Goal: Information Seeking & Learning: Find specific page/section

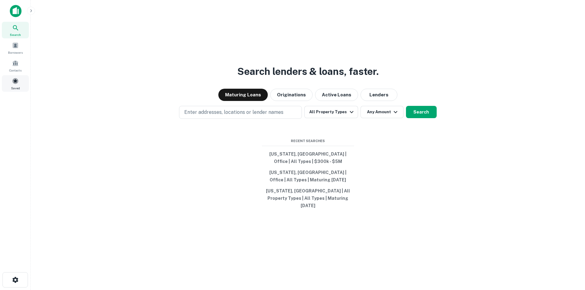
click at [12, 84] on div "Saved" at bounding box center [15, 83] width 27 height 17
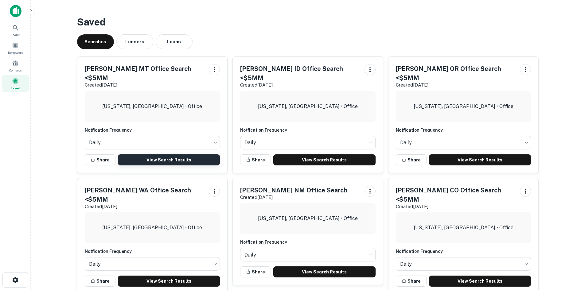
click at [162, 154] on link "View Search Results" at bounding box center [169, 159] width 102 height 11
click at [179, 154] on link "View Search Results" at bounding box center [169, 159] width 102 height 11
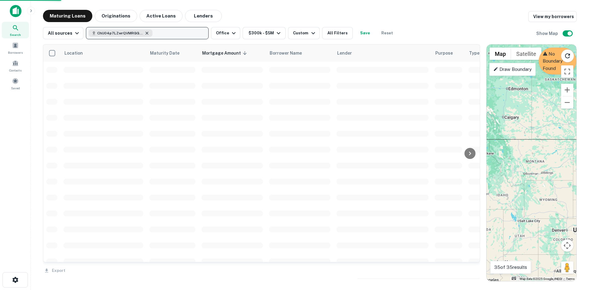
click at [145, 33] on icon "button" at bounding box center [147, 33] width 5 height 5
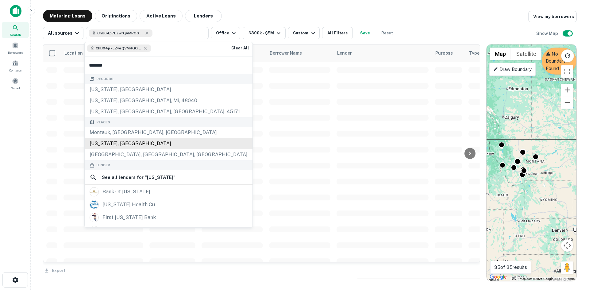
click at [123, 143] on div "Montana, USA" at bounding box center [169, 143] width 168 height 11
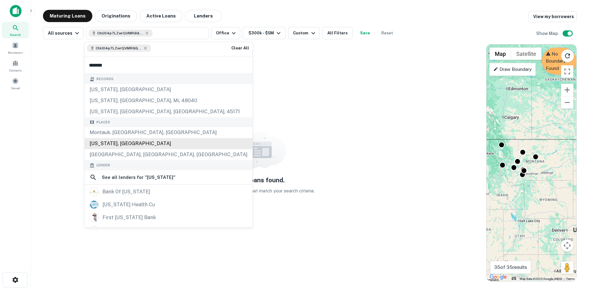
click at [141, 141] on div "Montana, USA" at bounding box center [169, 143] width 168 height 11
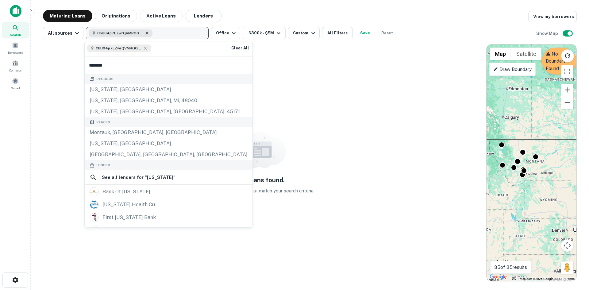
type input "*******"
click at [146, 33] on icon "button" at bounding box center [147, 33] width 5 height 5
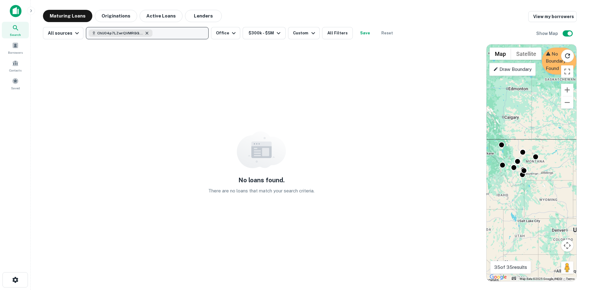
click at [145, 33] on icon "button" at bounding box center [147, 33] width 5 height 5
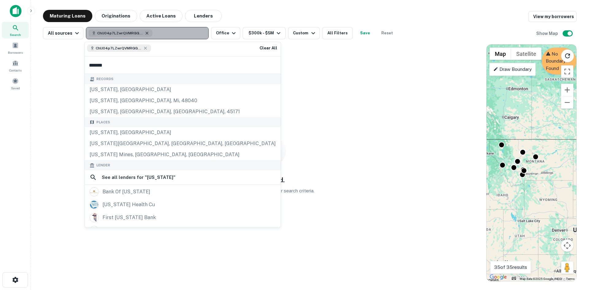
click at [145, 33] on icon "button" at bounding box center [147, 33] width 5 height 5
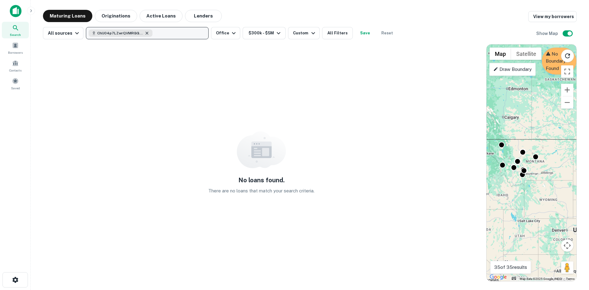
click at [145, 33] on icon "button" at bounding box center [147, 33] width 5 height 5
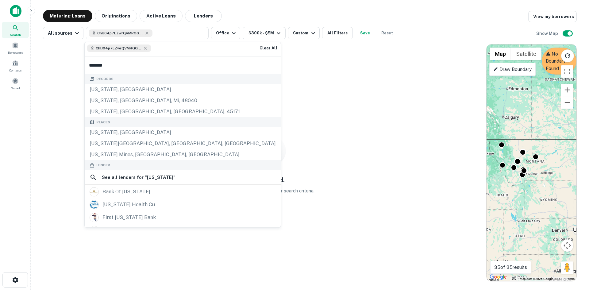
click at [17, 30] on icon at bounding box center [15, 27] width 7 height 7
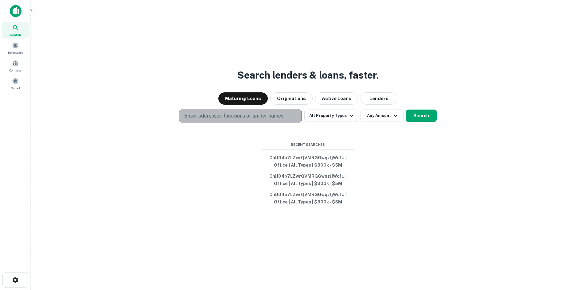
click at [217, 118] on p "Enter addresses, locations or lender names" at bounding box center [233, 115] width 99 height 7
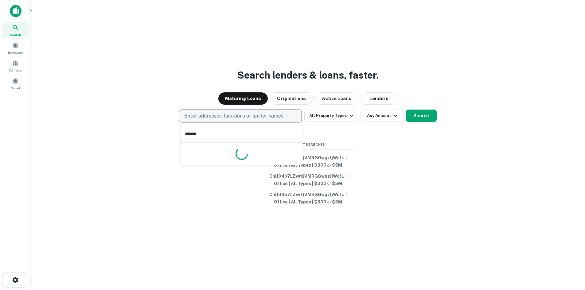
type input "*******"
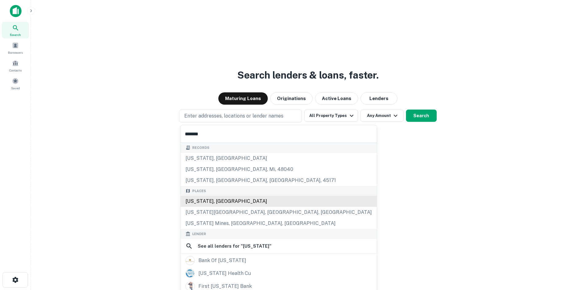
click at [228, 198] on div "Records montana, tx montana, marysville, mi, 48040 montana, sardinia, oh, 45171…" at bounding box center [278, 263] width 196 height 240
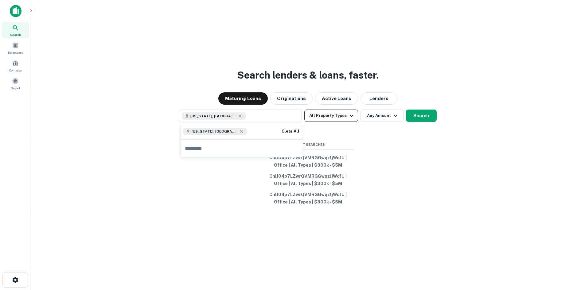
click at [341, 117] on button "All Property Types" at bounding box center [330, 116] width 53 height 12
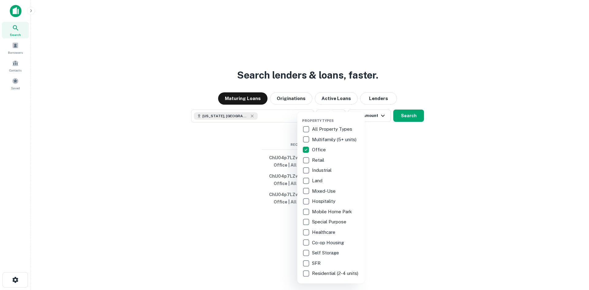
click at [370, 114] on div at bounding box center [294, 145] width 589 height 290
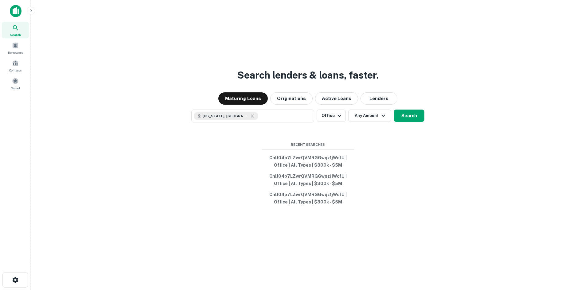
click at [375, 119] on button "Any Amount" at bounding box center [369, 116] width 43 height 12
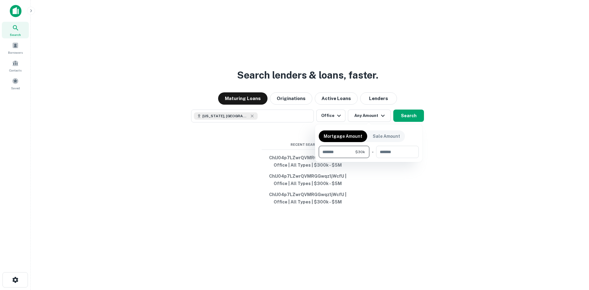
type input "******"
type input "*******"
click at [416, 115] on div at bounding box center [294, 145] width 589 height 290
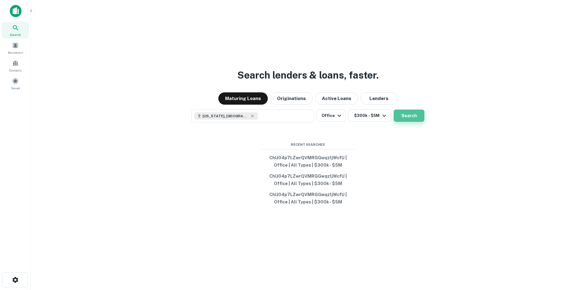
click at [408, 115] on button "Search" at bounding box center [408, 116] width 31 height 12
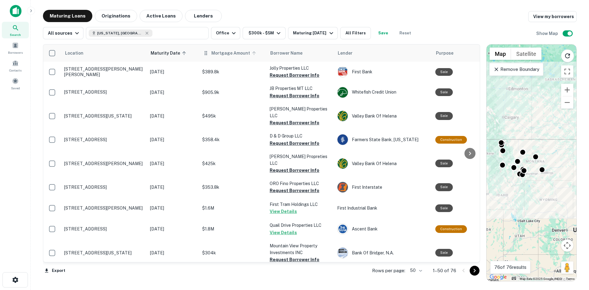
click at [219, 53] on span "Mortgage Amount" at bounding box center [234, 52] width 47 height 7
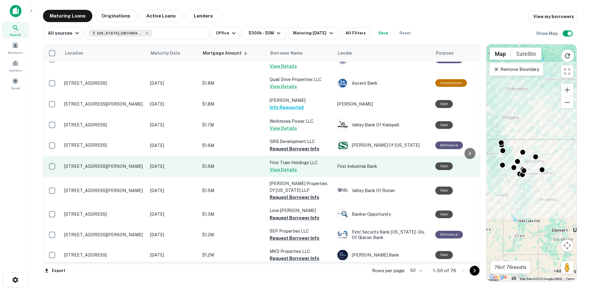
scroll to position [153, 0]
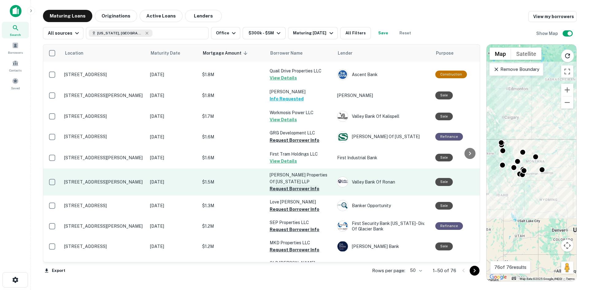
click at [293, 185] on button "Request Borrower Info" at bounding box center [295, 188] width 50 height 7
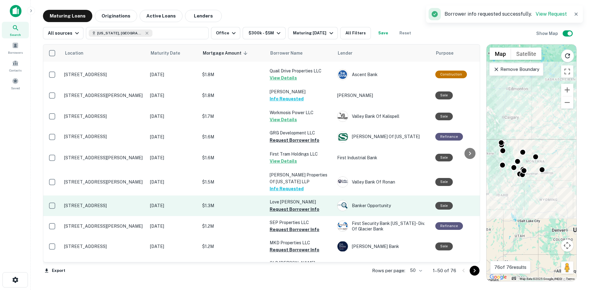
click at [288, 206] on button "Request Borrower Info" at bounding box center [295, 209] width 50 height 7
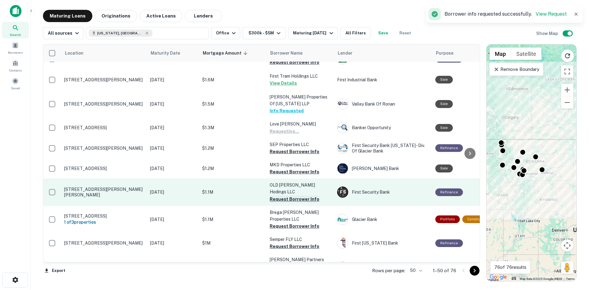
scroll to position [246, 0]
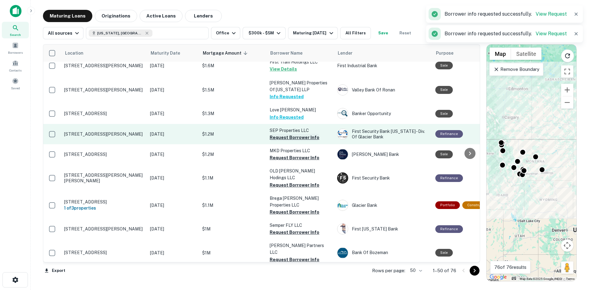
click at [288, 134] on button "Request Borrower Info" at bounding box center [295, 137] width 50 height 7
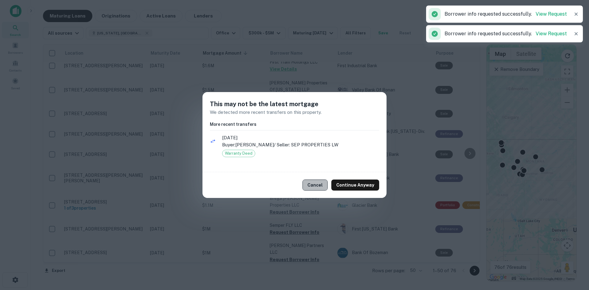
click at [322, 183] on button "Cancel" at bounding box center [315, 185] width 25 height 11
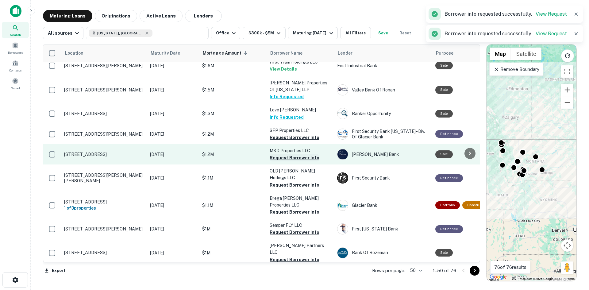
click at [292, 154] on button "Request Borrower Info" at bounding box center [295, 157] width 50 height 7
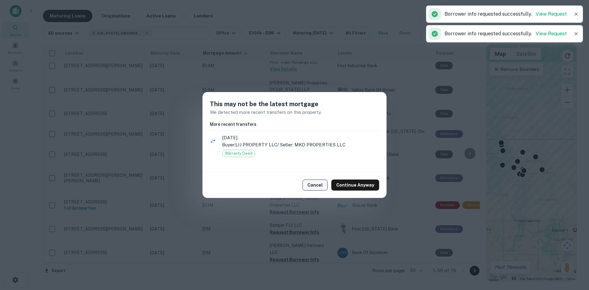
click at [326, 185] on button "Cancel" at bounding box center [315, 185] width 25 height 11
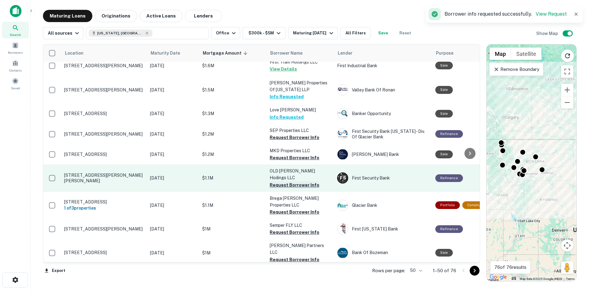
click at [297, 181] on button "Request Borrower Info" at bounding box center [295, 184] width 50 height 7
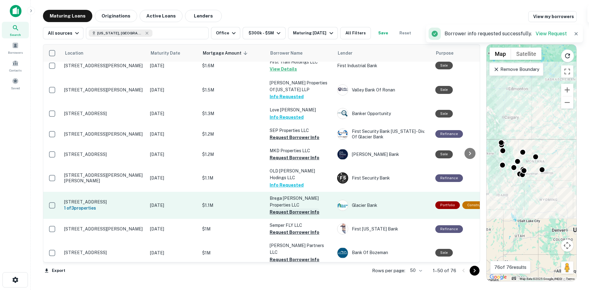
click at [291, 208] on button "Request Borrower Info" at bounding box center [295, 211] width 50 height 7
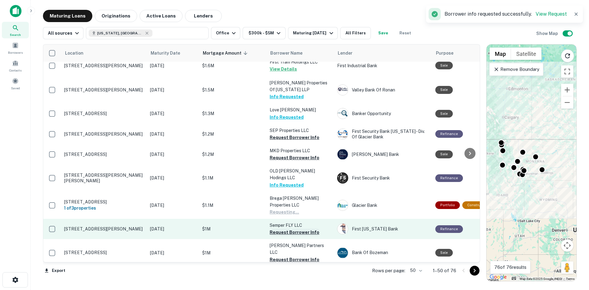
click at [292, 229] on button "Request Borrower Info" at bounding box center [295, 232] width 50 height 7
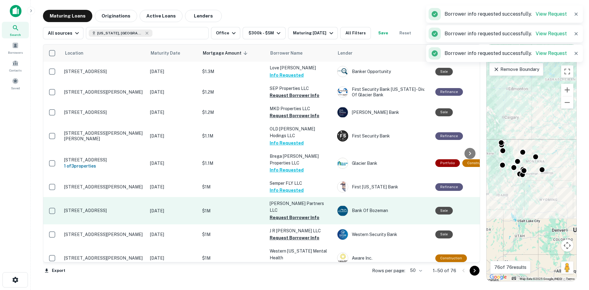
scroll to position [307, 0]
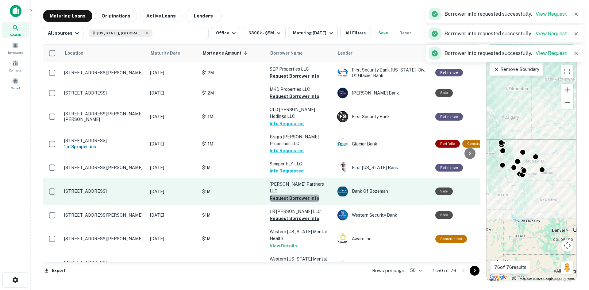
click at [297, 195] on button "Request Borrower Info" at bounding box center [295, 198] width 50 height 7
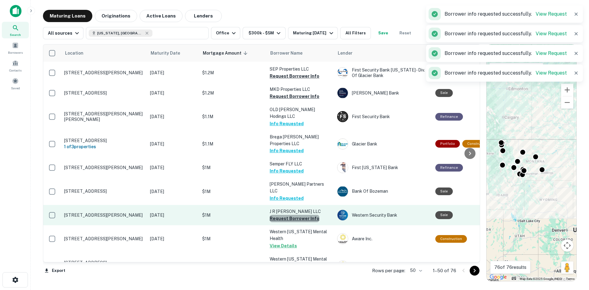
click at [294, 215] on button "Request Borrower Info" at bounding box center [295, 218] width 50 height 7
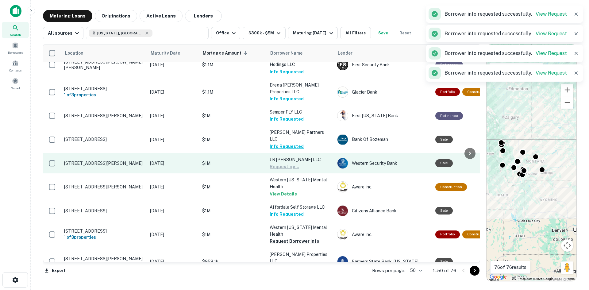
scroll to position [368, 0]
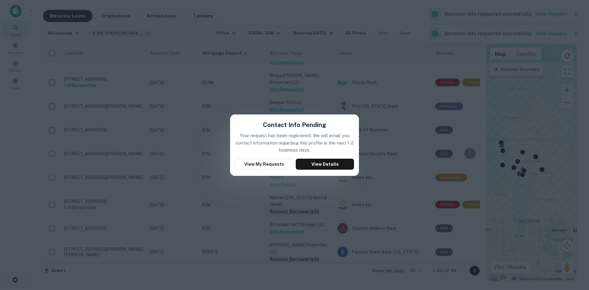
click at [264, 180] on div "Contact Info Pending Your request has been registered. We will email you contac…" at bounding box center [294, 145] width 589 height 290
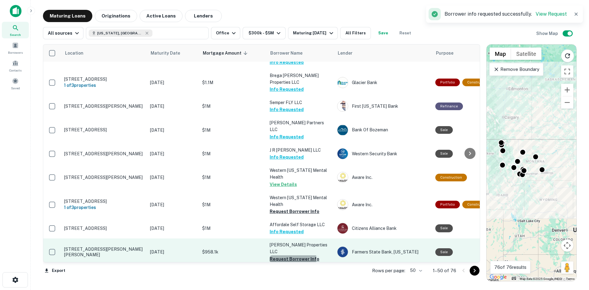
click at [285, 255] on button "Request Borrower Info" at bounding box center [295, 258] width 50 height 7
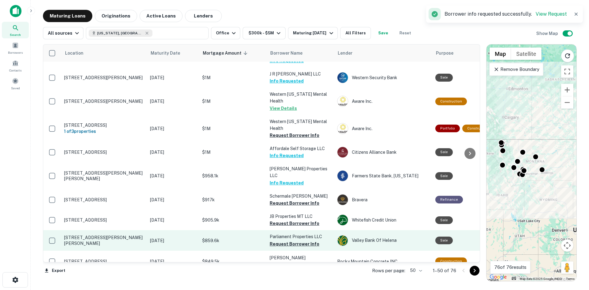
scroll to position [460, 0]
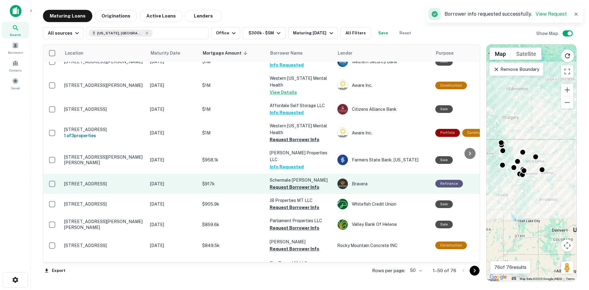
click at [282, 184] on button "Request Borrower Info" at bounding box center [295, 187] width 50 height 7
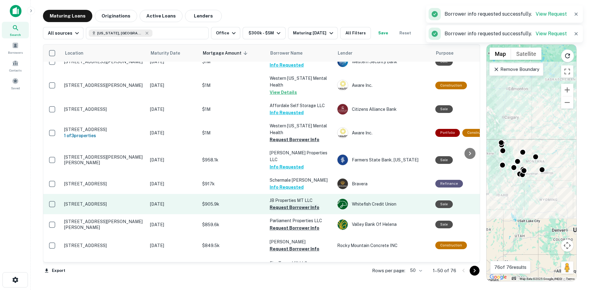
click at [284, 204] on button "Request Borrower Info" at bounding box center [295, 207] width 50 height 7
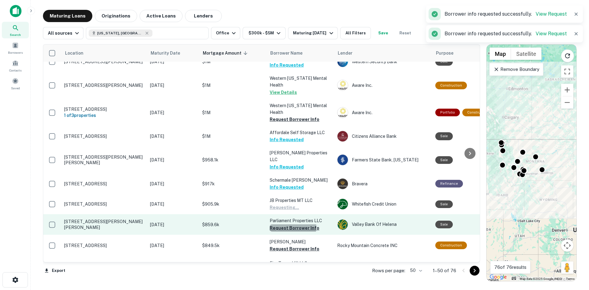
click at [285, 224] on button "Request Borrower Info" at bounding box center [295, 227] width 50 height 7
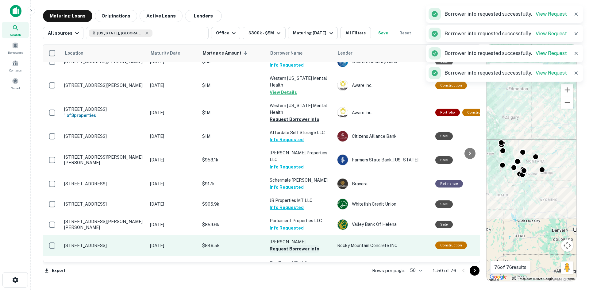
click at [284, 245] on button "Request Borrower Info" at bounding box center [295, 248] width 50 height 7
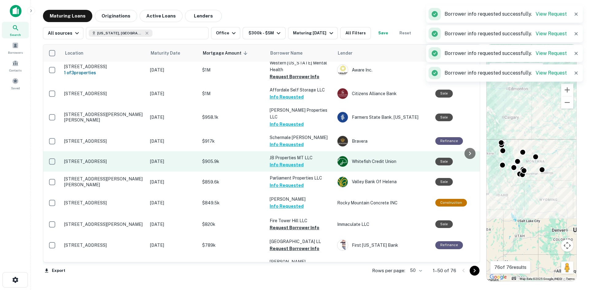
scroll to position [522, 0]
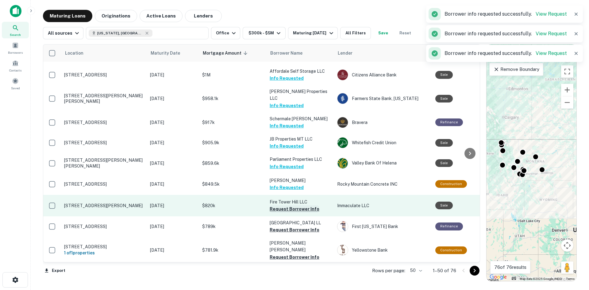
click at [288, 205] on button "Request Borrower Info" at bounding box center [295, 208] width 50 height 7
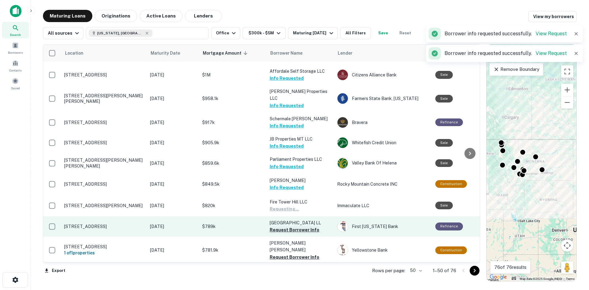
click at [288, 226] on button "Request Borrower Info" at bounding box center [295, 229] width 50 height 7
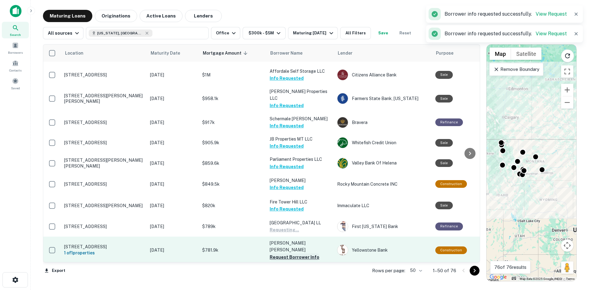
click at [288, 253] on button "Request Borrower Info" at bounding box center [295, 256] width 50 height 7
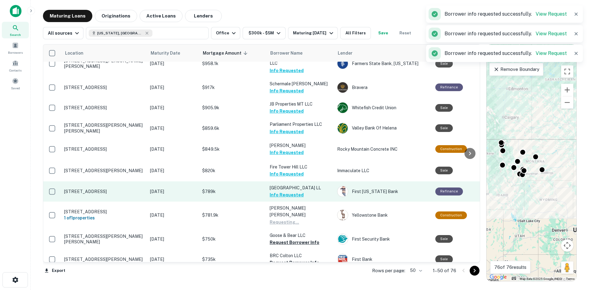
scroll to position [583, 0]
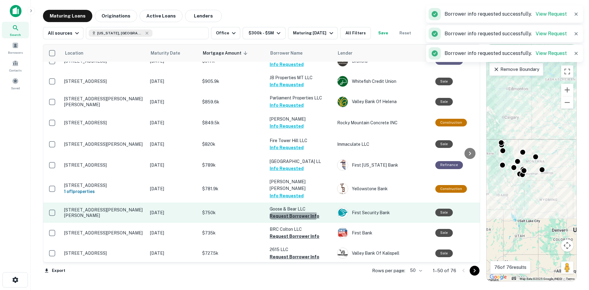
click at [292, 212] on button "Request Borrower Info" at bounding box center [295, 215] width 50 height 7
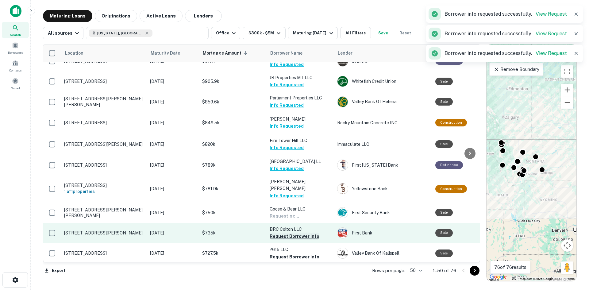
click at [289, 233] on button "Request Borrower Info" at bounding box center [295, 236] width 50 height 7
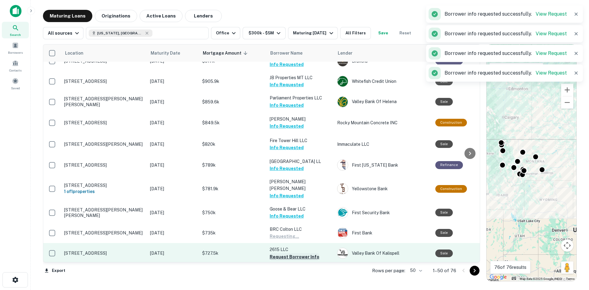
click at [282, 253] on button "Request Borrower Info" at bounding box center [295, 256] width 50 height 7
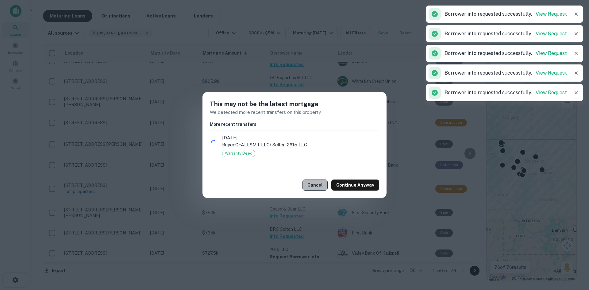
click at [315, 183] on button "Cancel" at bounding box center [315, 185] width 25 height 11
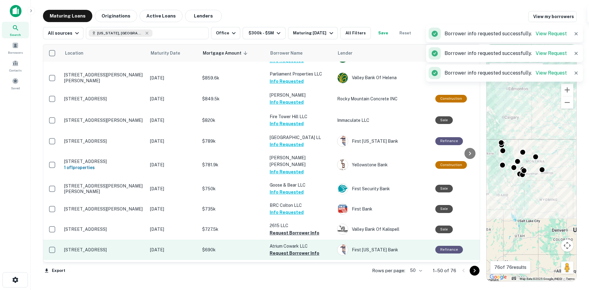
scroll to position [644, 0]
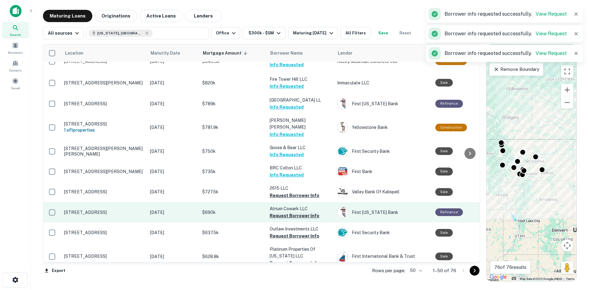
click at [291, 212] on button "Request Borrower Info" at bounding box center [295, 215] width 50 height 7
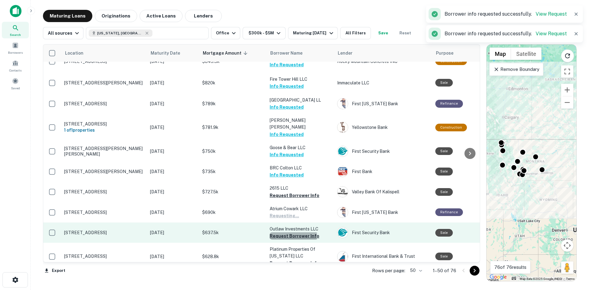
click at [293, 232] on button "Request Borrower Info" at bounding box center [295, 235] width 50 height 7
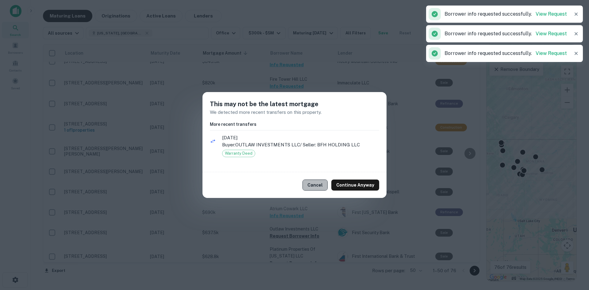
click at [320, 185] on button "Cancel" at bounding box center [315, 185] width 25 height 11
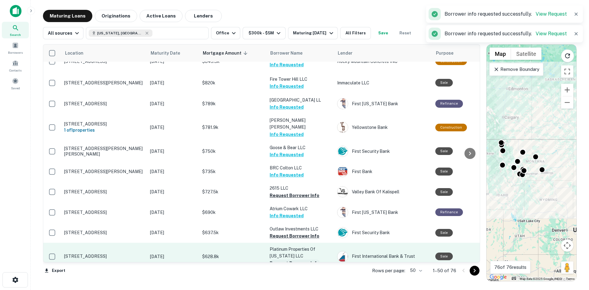
click at [280, 260] on button "Request Borrower Info" at bounding box center [295, 263] width 50 height 7
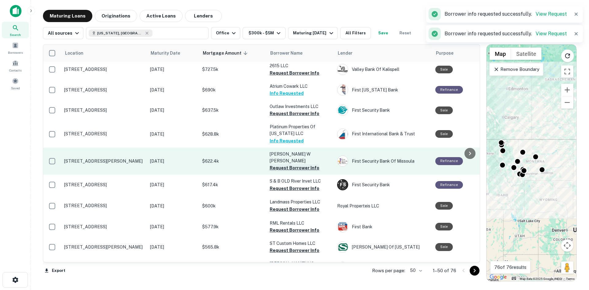
scroll to position [767, 0]
click at [288, 164] on button "Request Borrower Info" at bounding box center [295, 167] width 50 height 7
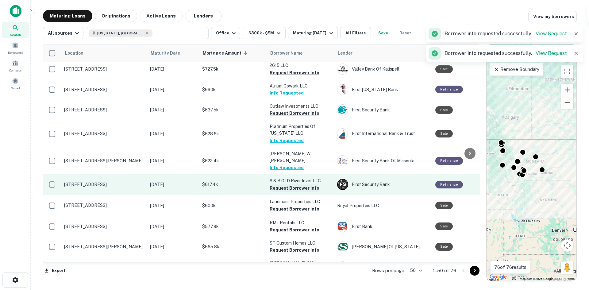
click at [287, 184] on button "Request Borrower Info" at bounding box center [295, 187] width 50 height 7
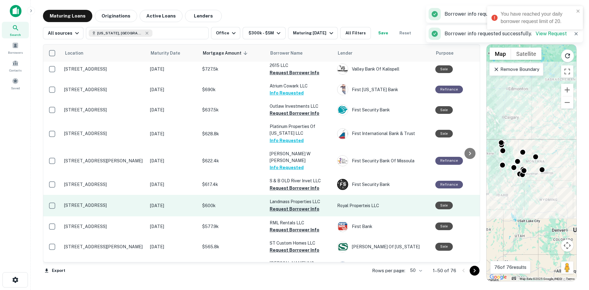
click at [284, 205] on button "Request Borrower Info" at bounding box center [295, 208] width 50 height 7
